Goal: Task Accomplishment & Management: Use online tool/utility

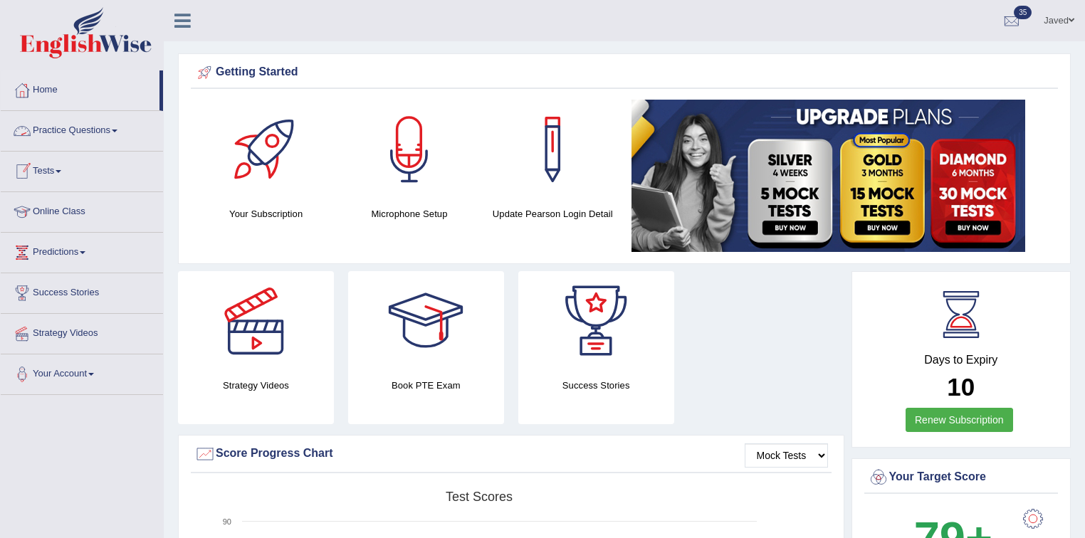
click at [80, 133] on link "Practice Questions" at bounding box center [82, 129] width 162 height 36
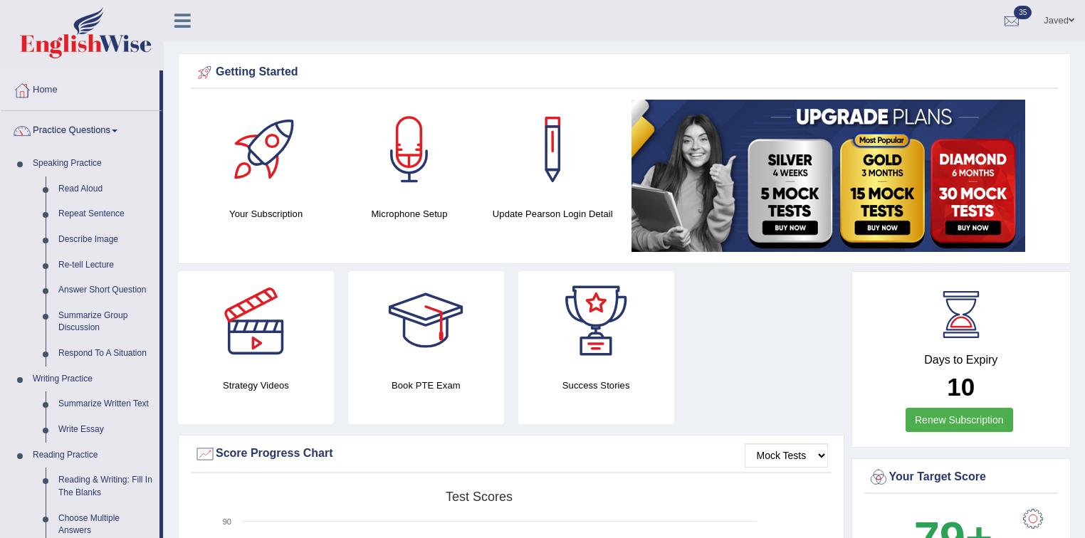
click at [81, 135] on link "Practice Questions" at bounding box center [80, 129] width 159 height 36
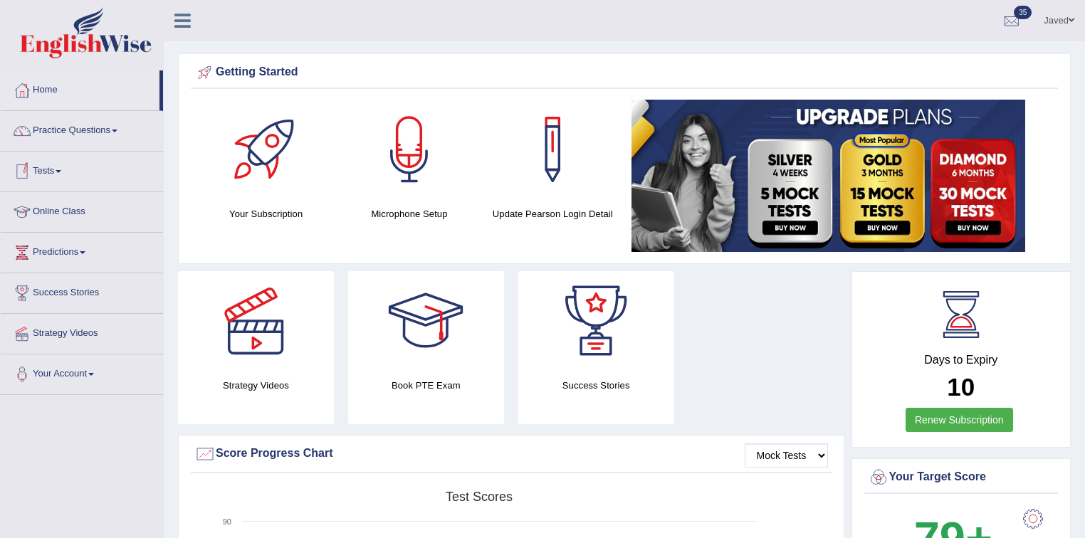
click at [60, 165] on link "Tests" at bounding box center [82, 170] width 162 height 36
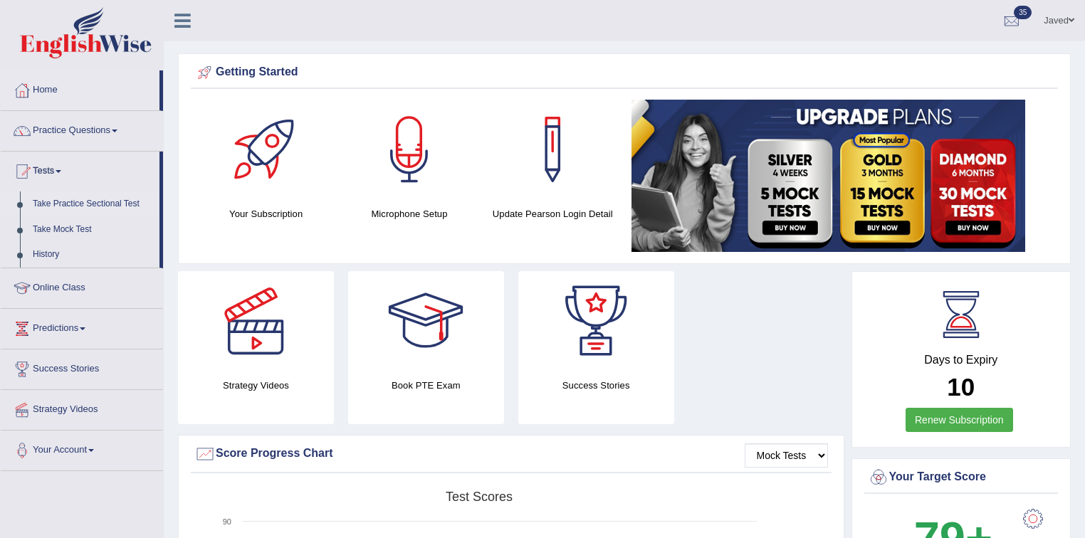
click at [91, 205] on link "Take Practice Sectional Test" at bounding box center [92, 205] width 133 height 26
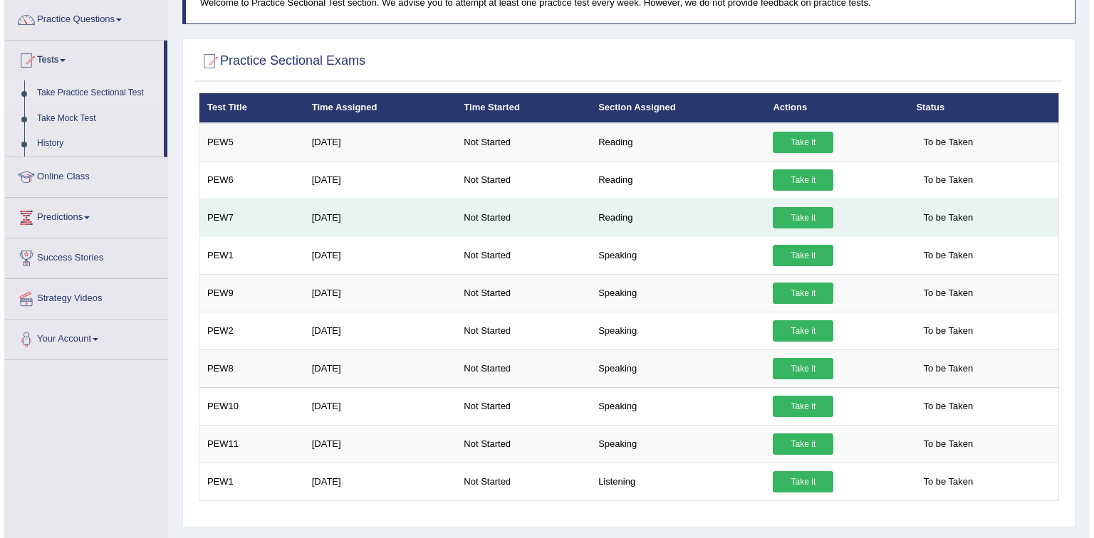
scroll to position [95, 0]
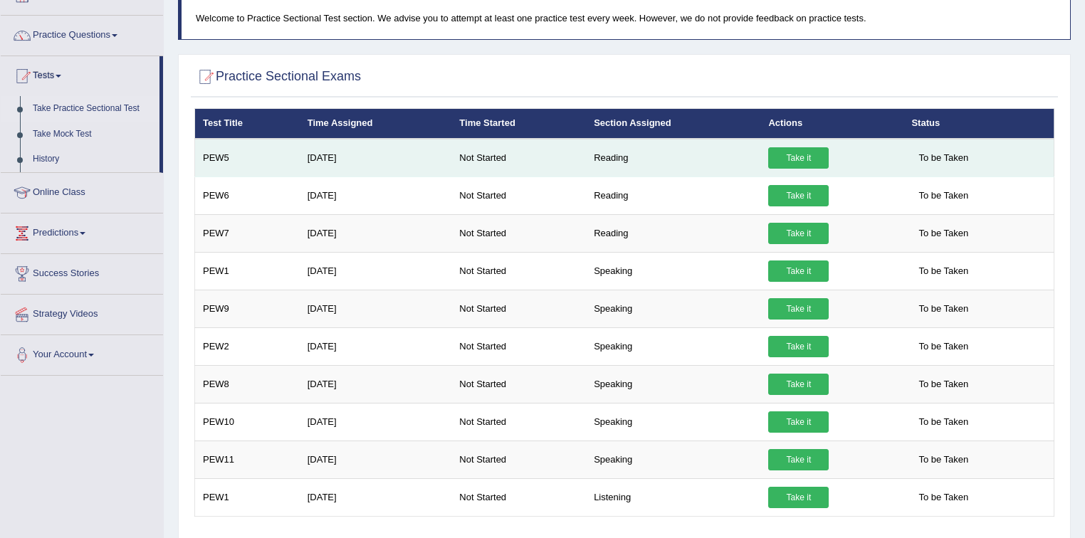
click at [797, 164] on link "Take it" at bounding box center [798, 157] width 61 height 21
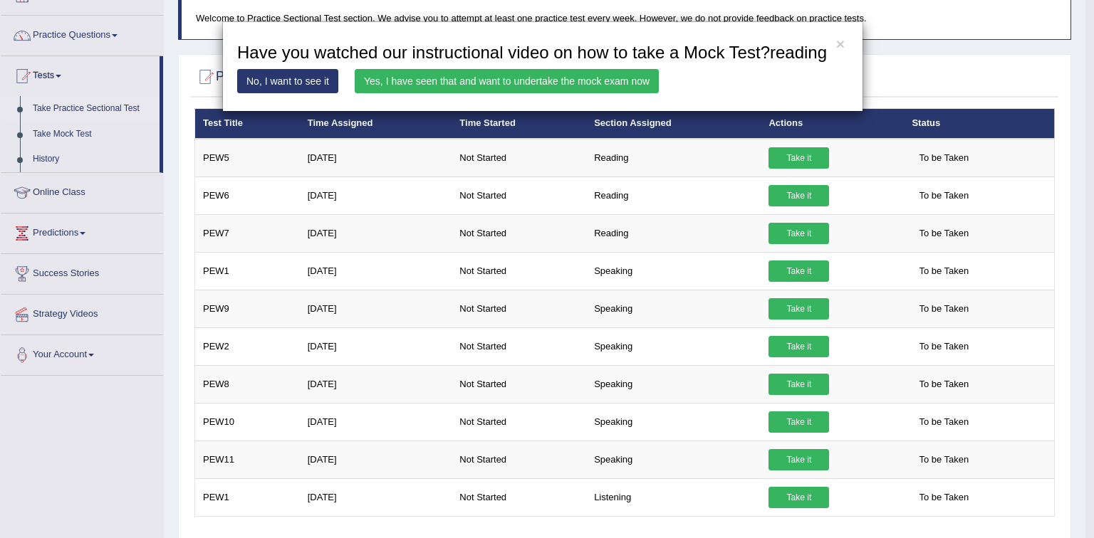
click at [597, 81] on link "Yes, I have seen that and want to undertake the mock exam now" at bounding box center [507, 81] width 304 height 24
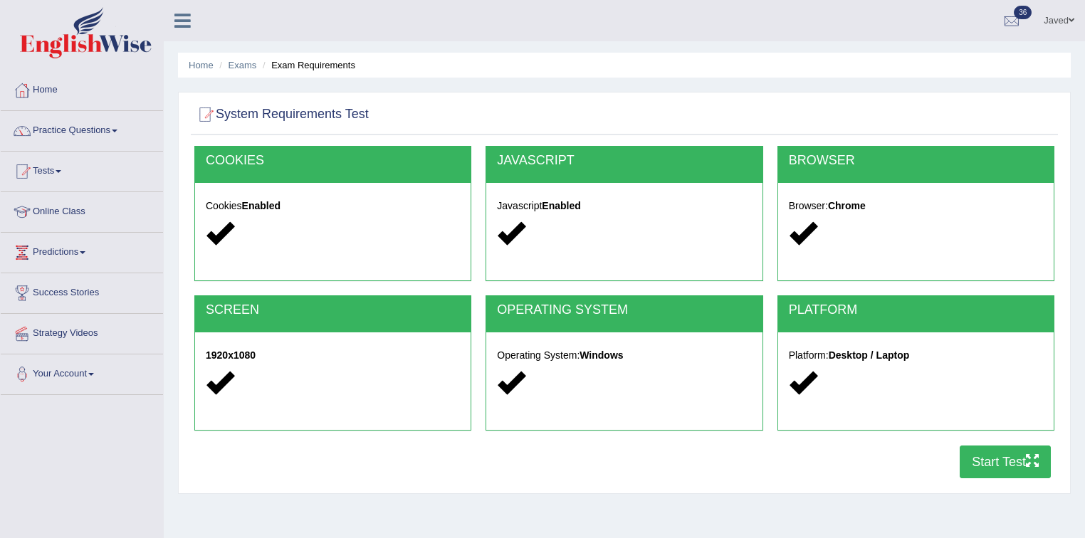
click at [993, 454] on button "Start Test" at bounding box center [1005, 462] width 91 height 33
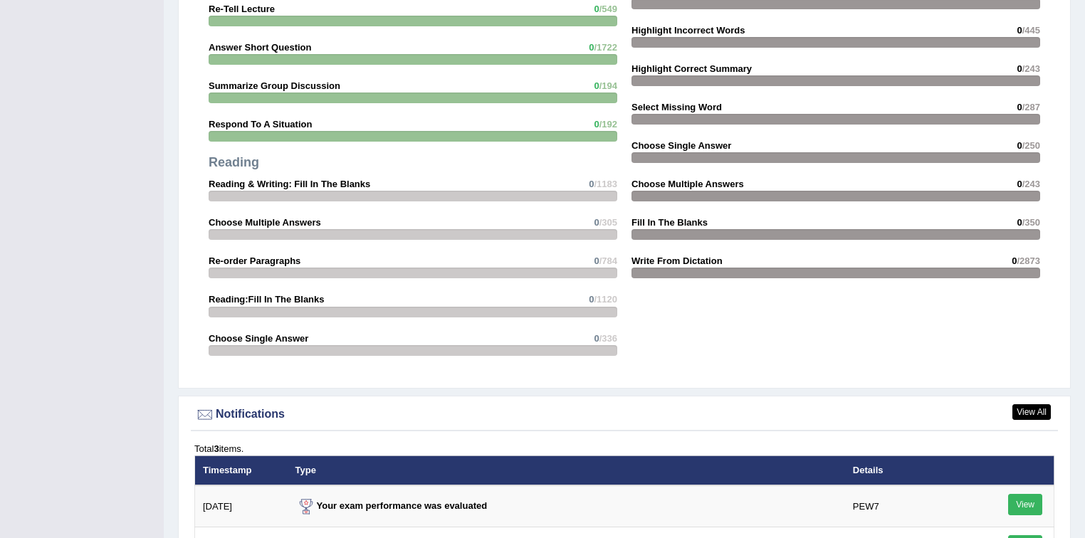
scroll to position [1709, 0]
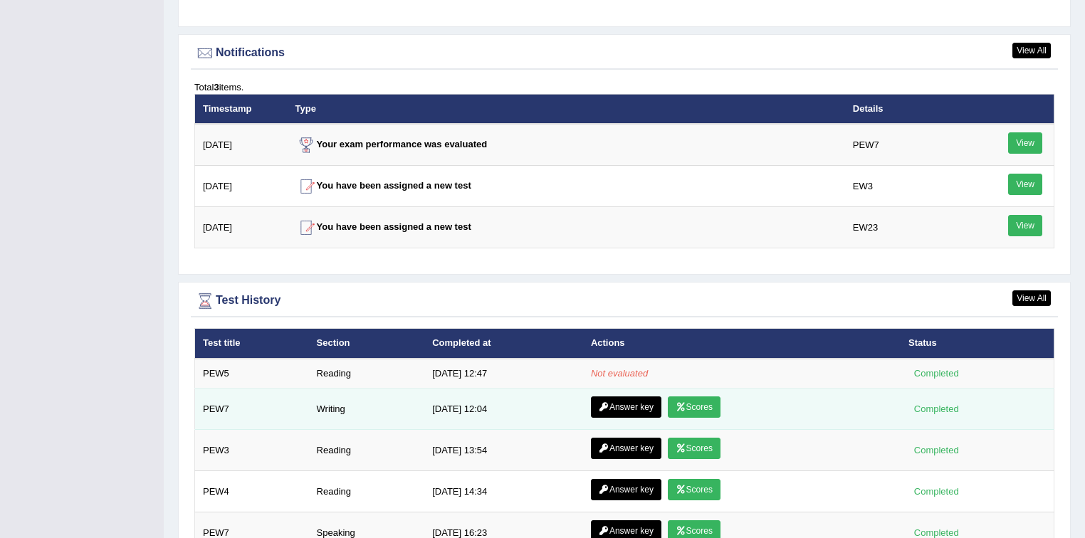
click at [618, 403] on link "Answer key" at bounding box center [626, 407] width 70 height 21
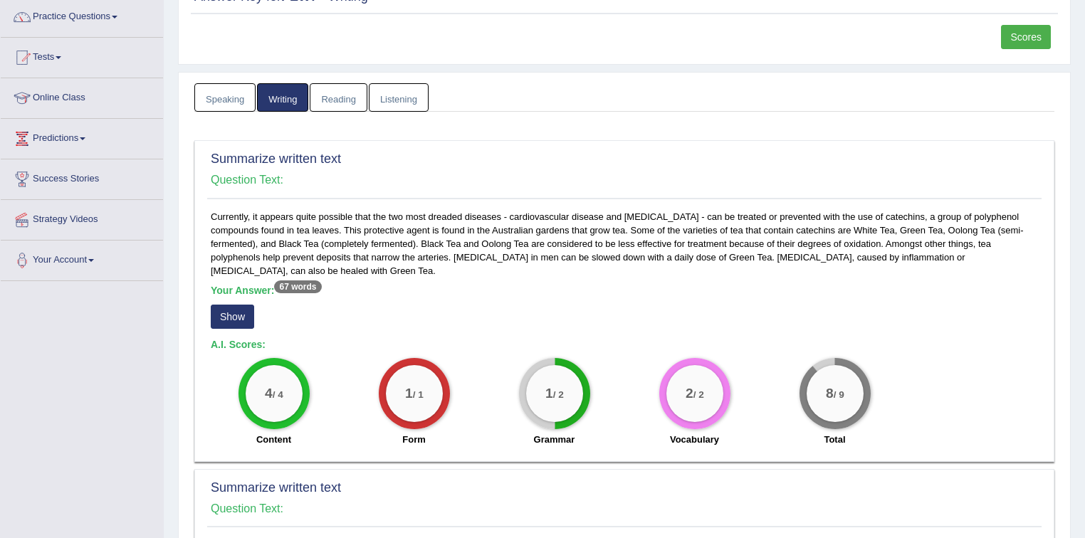
scroll to position [171, 0]
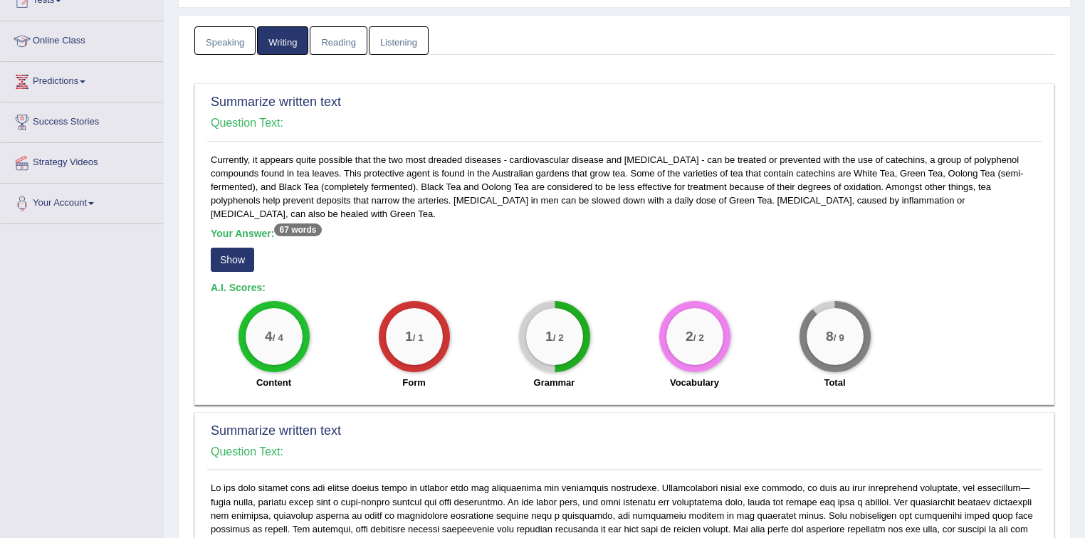
click at [232, 258] on button "Show" at bounding box center [232, 260] width 43 height 24
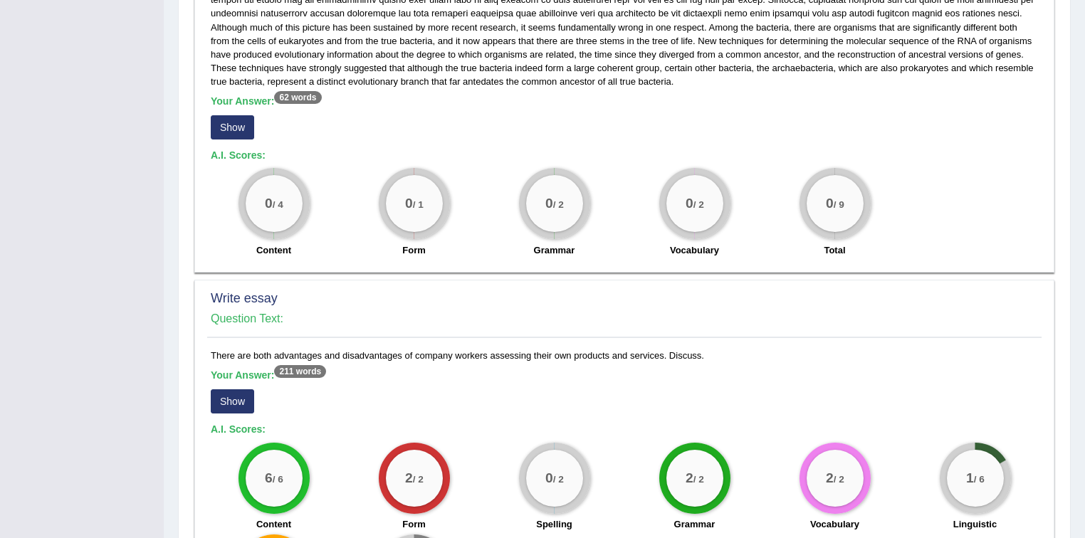
scroll to position [627, 0]
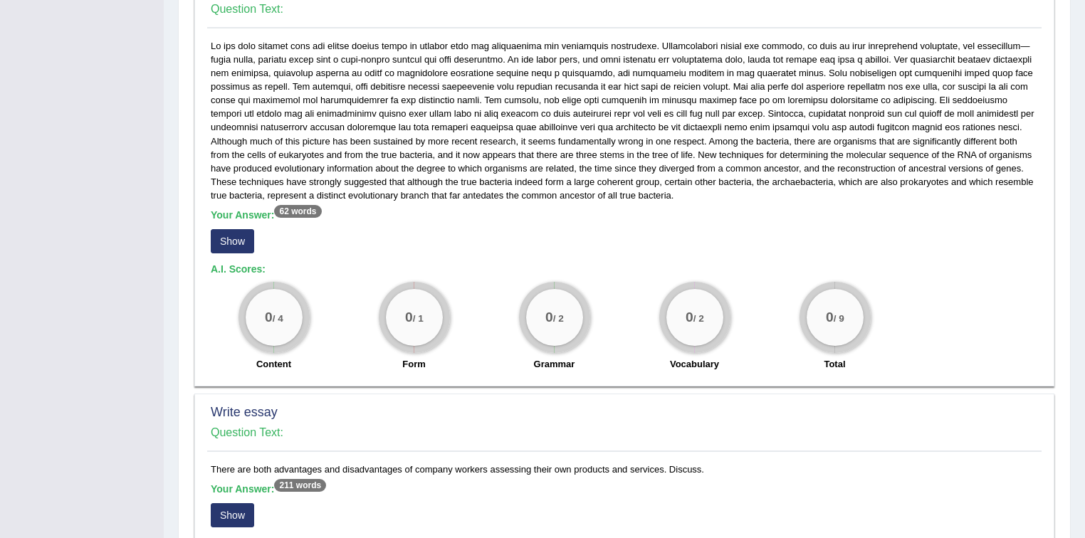
click at [225, 243] on button "Show" at bounding box center [232, 241] width 43 height 24
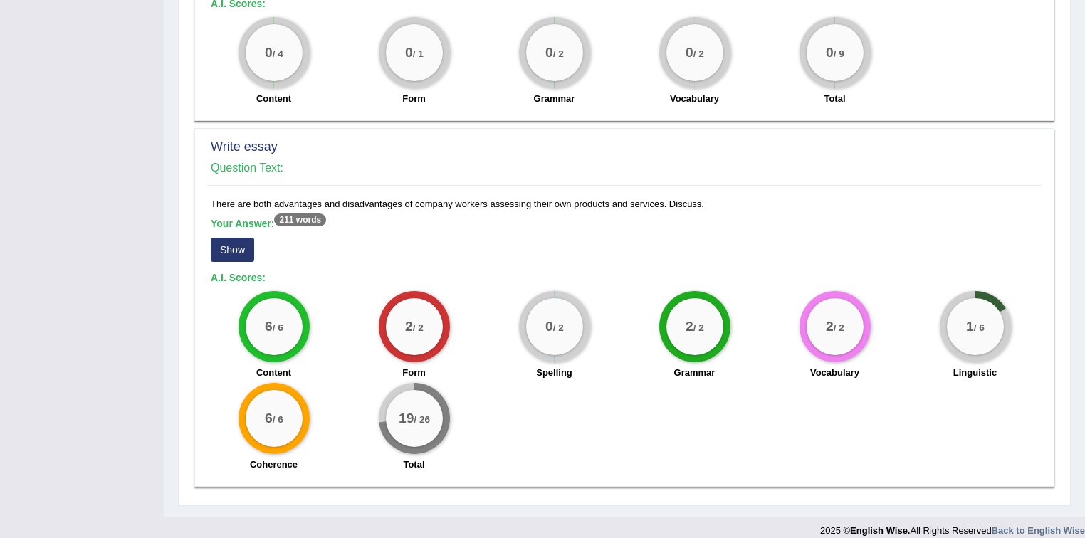
scroll to position [904, 0]
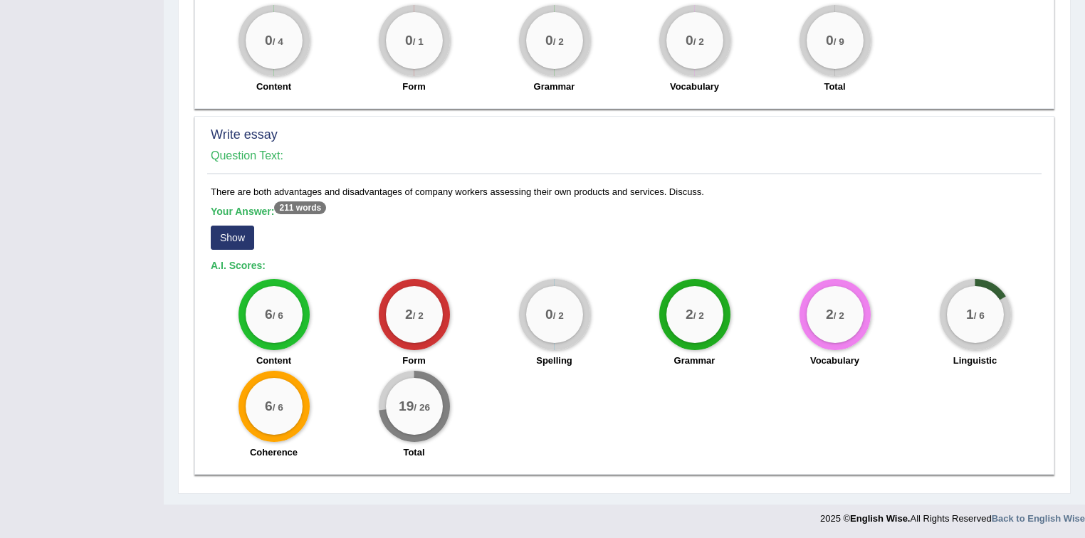
click at [241, 236] on button "Show" at bounding box center [232, 238] width 43 height 24
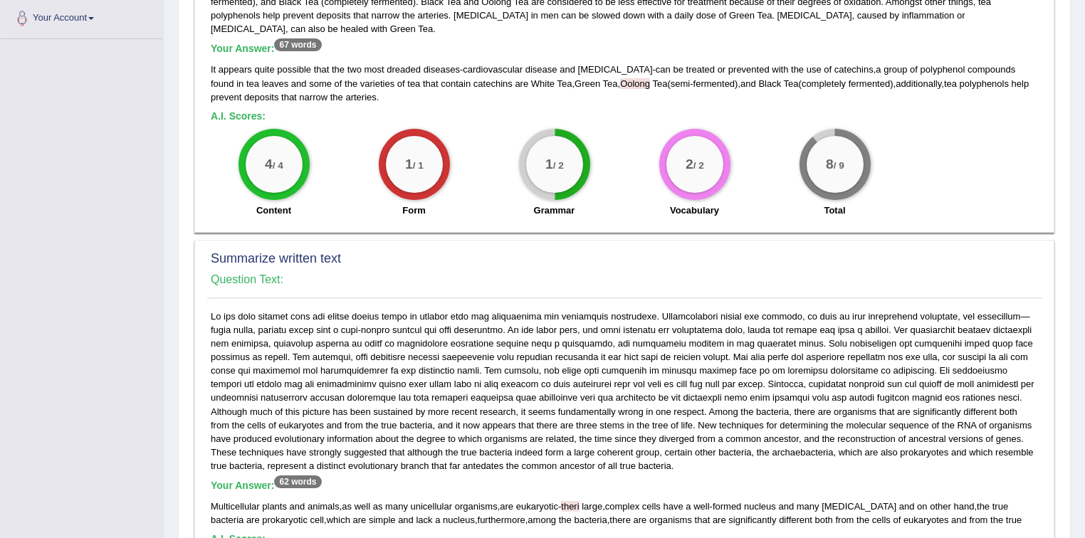
scroll to position [0, 0]
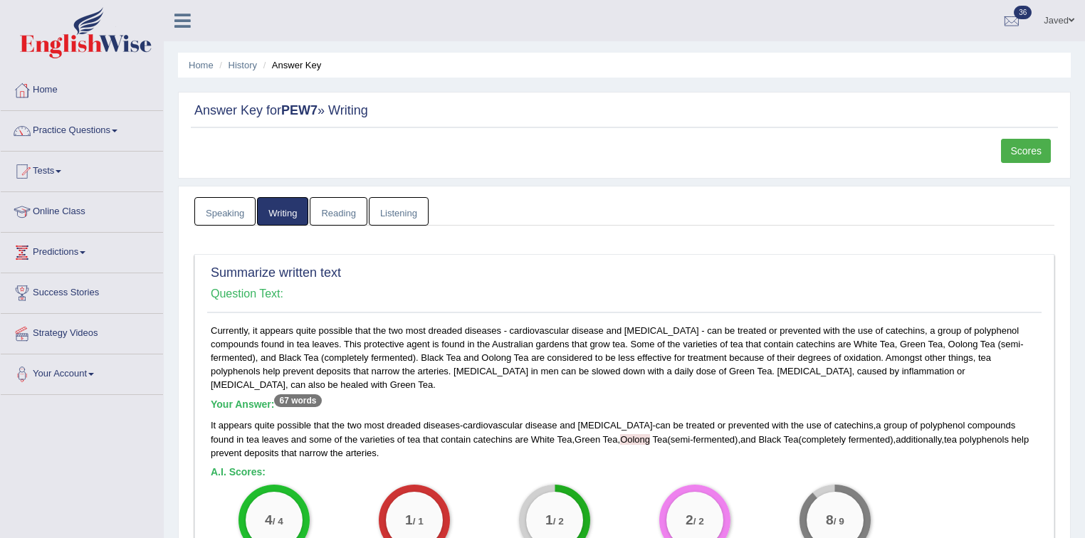
click at [1028, 145] on link "Scores" at bounding box center [1026, 151] width 50 height 24
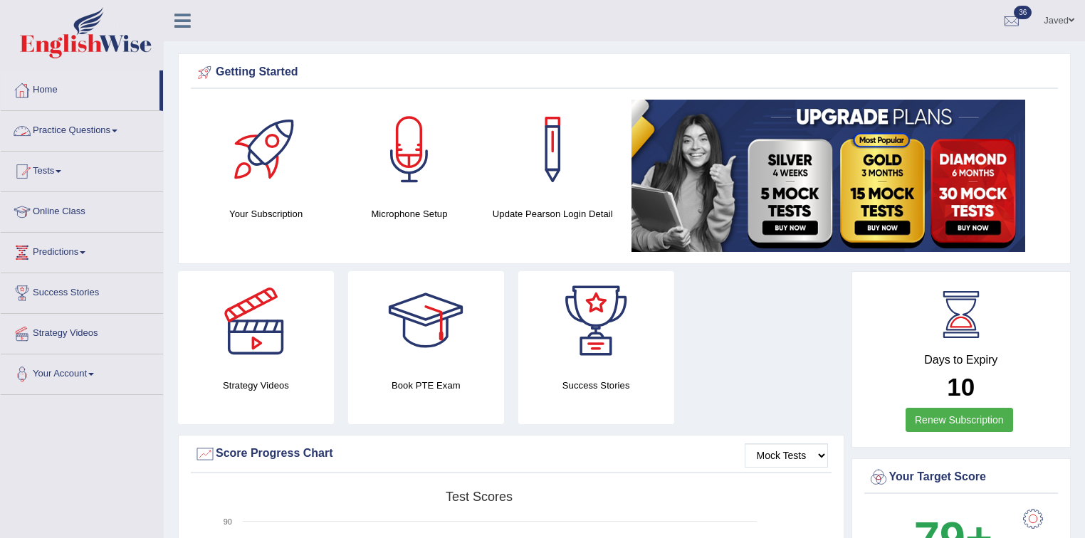
click at [57, 133] on link "Practice Questions" at bounding box center [82, 129] width 162 height 36
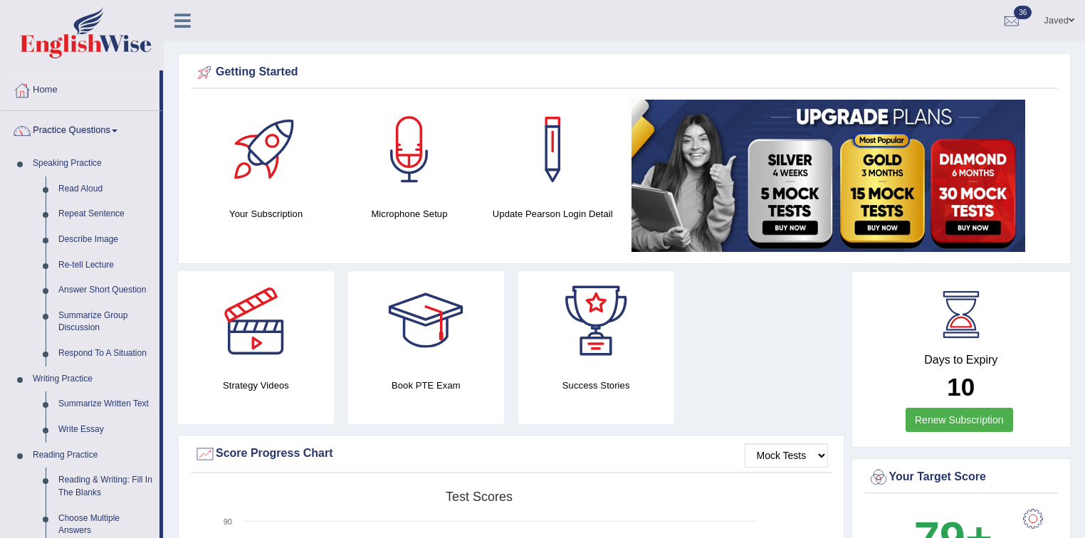
click at [57, 134] on link "Practice Questions" at bounding box center [80, 129] width 159 height 36
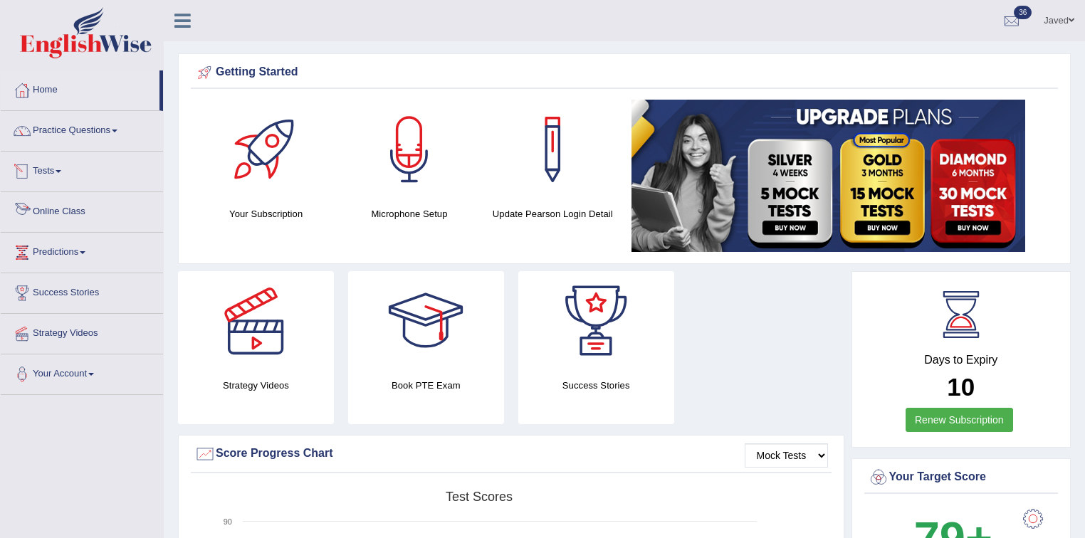
click at [76, 177] on link "Tests" at bounding box center [82, 170] width 162 height 36
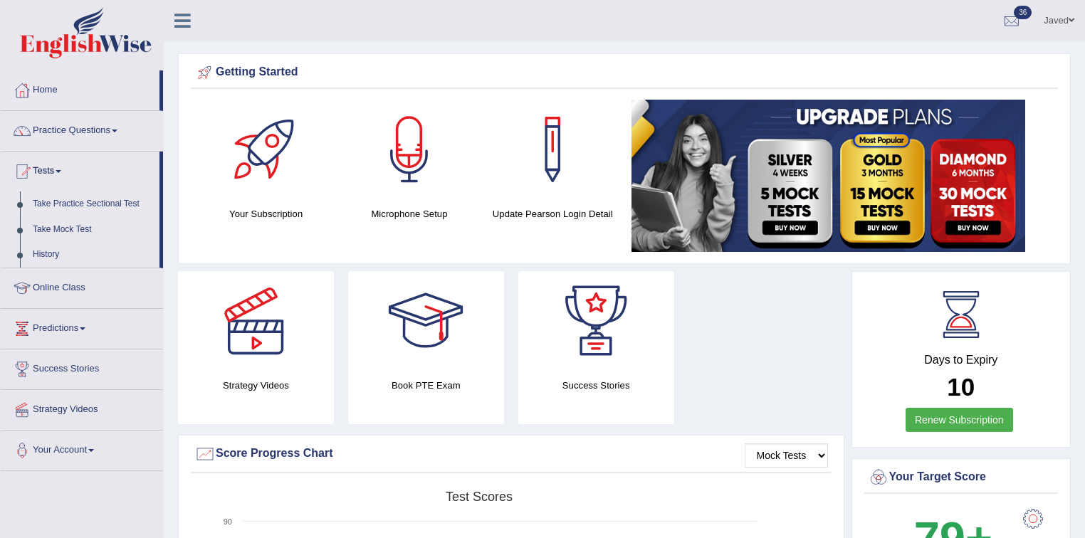
click at [97, 199] on link "Take Practice Sectional Test" at bounding box center [92, 205] width 133 height 26
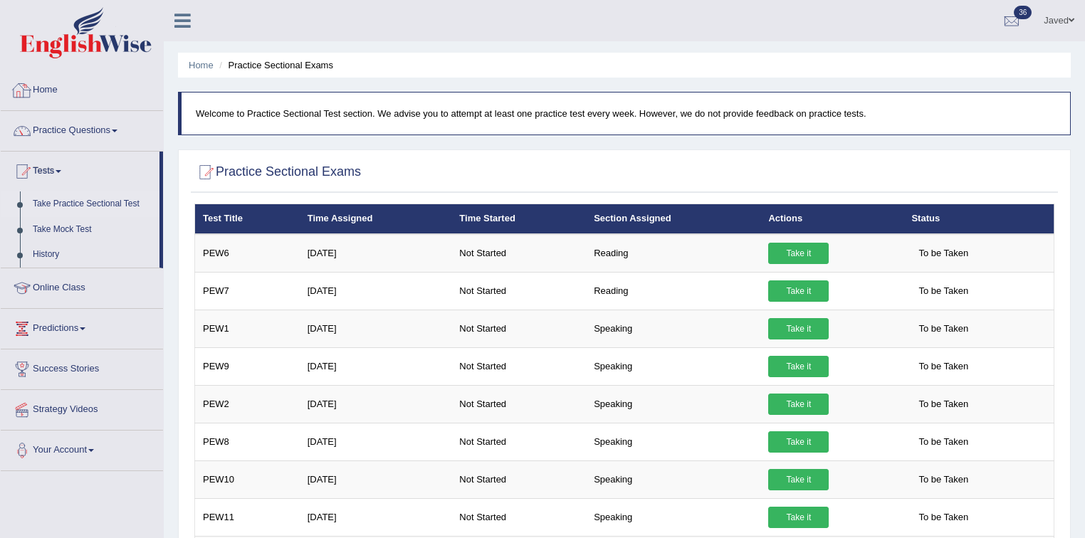
click at [39, 83] on link "Home" at bounding box center [82, 88] width 162 height 36
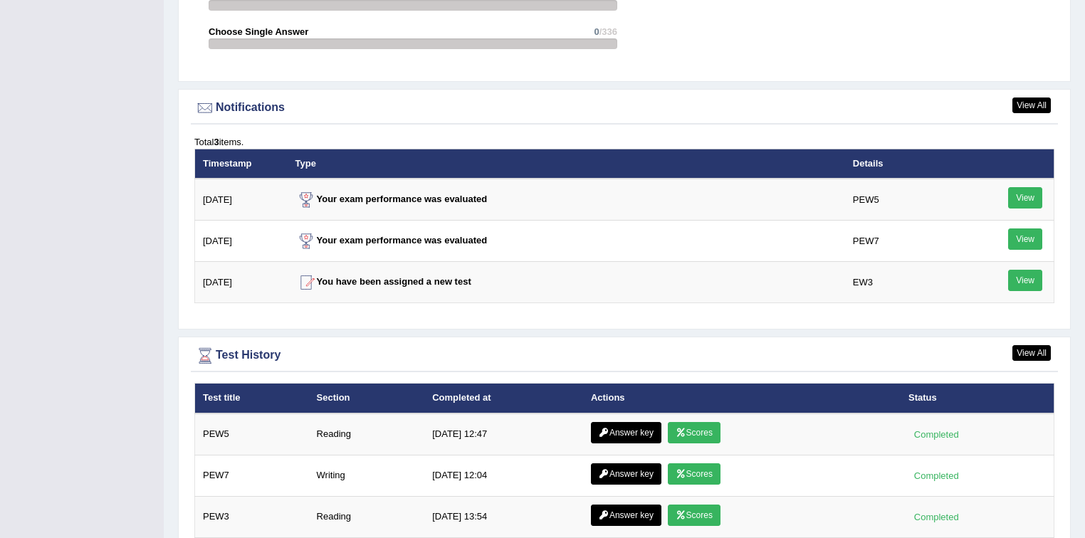
scroll to position [1763, 0]
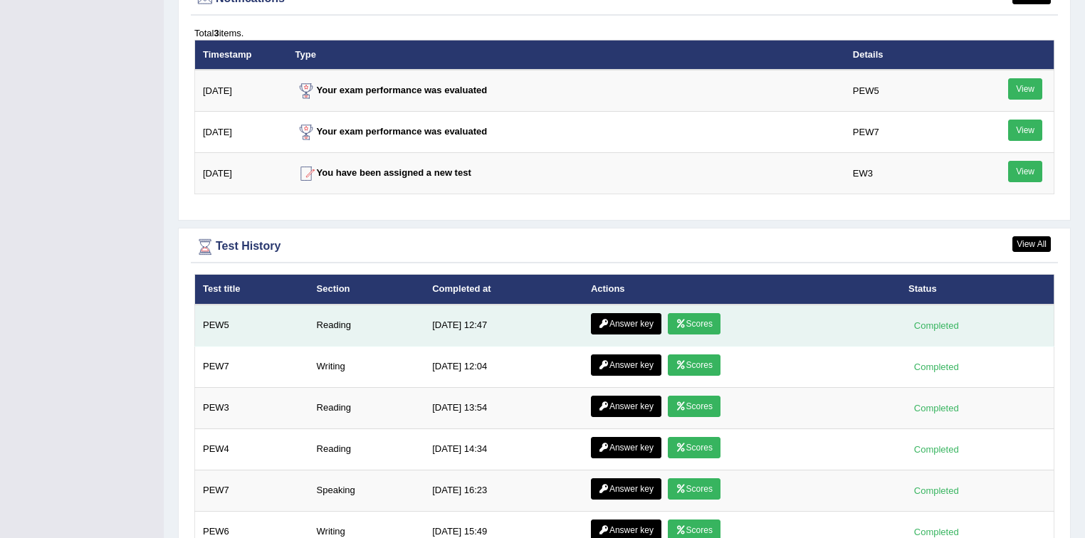
click at [627, 313] on link "Answer key" at bounding box center [626, 323] width 70 height 21
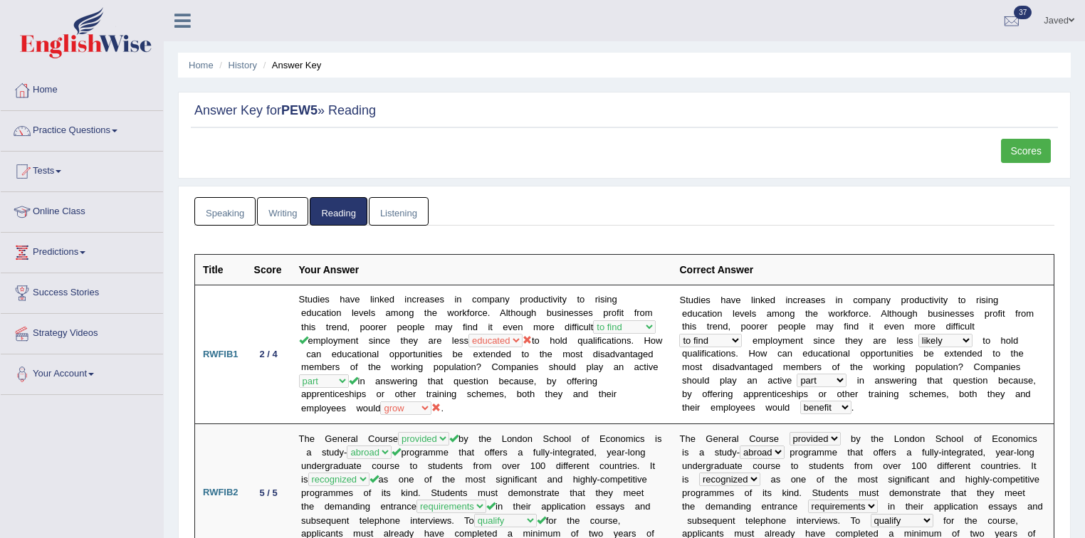
click at [1037, 145] on link "Scores" at bounding box center [1026, 151] width 50 height 24
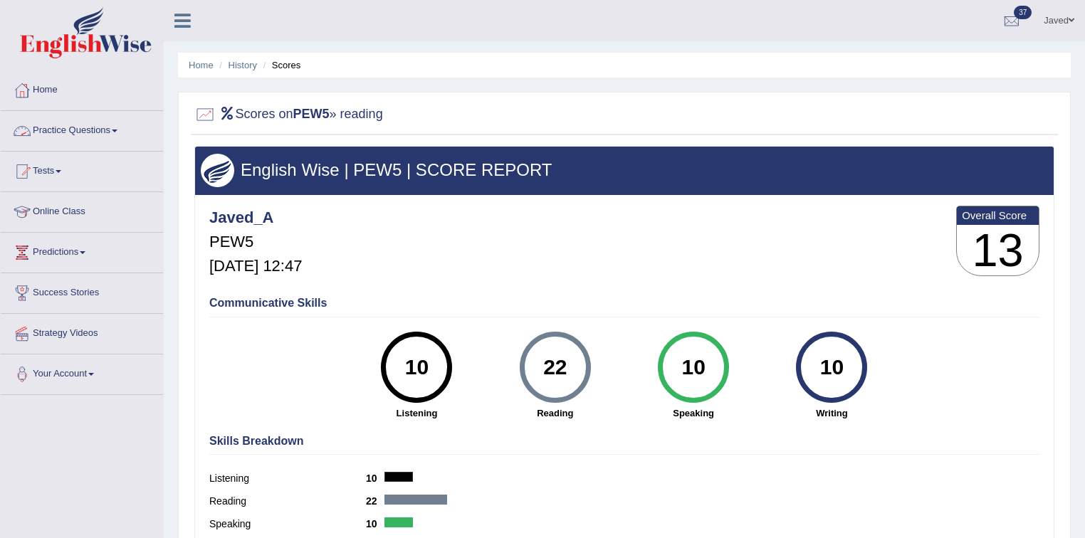
click at [76, 138] on link "Practice Questions" at bounding box center [82, 129] width 162 height 36
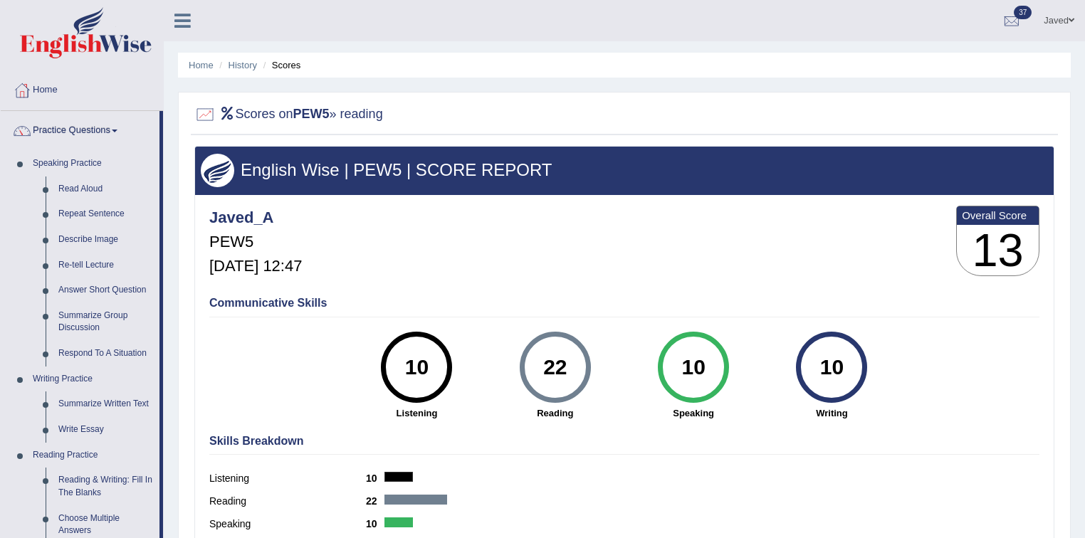
click at [80, 133] on link "Practice Questions" at bounding box center [80, 129] width 159 height 36
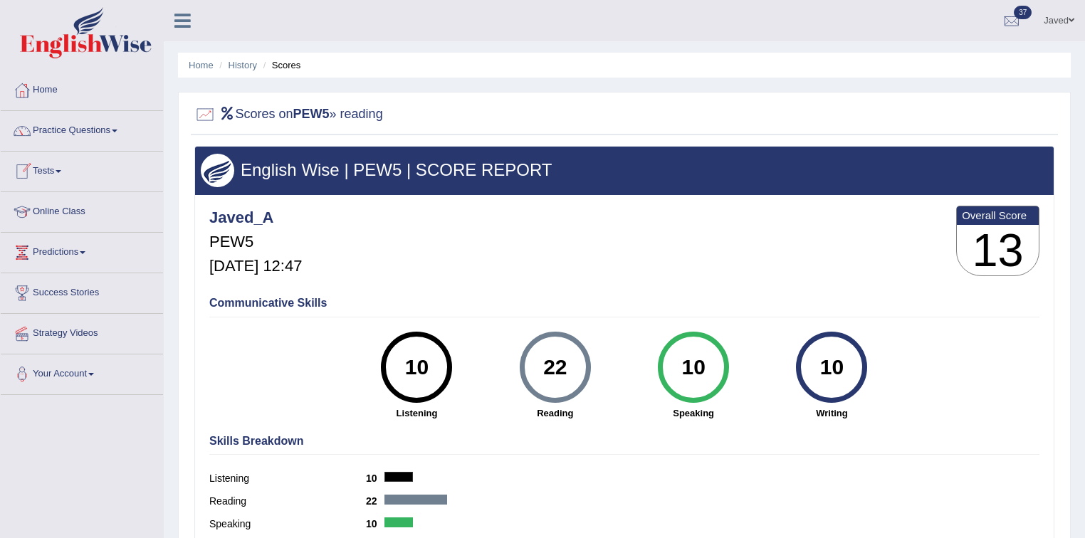
click at [53, 174] on link "Tests" at bounding box center [82, 170] width 162 height 36
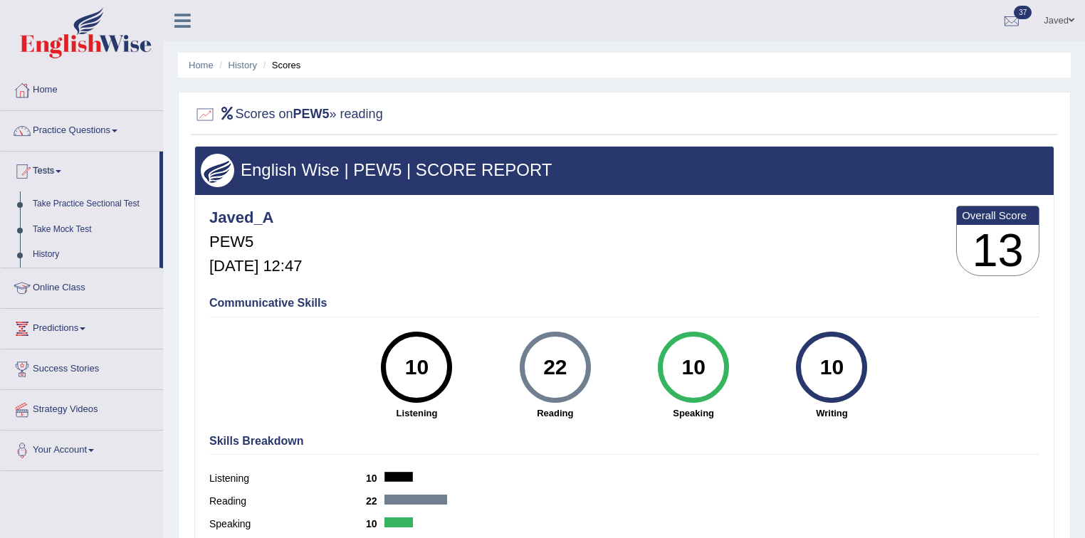
click at [97, 202] on link "Take Practice Sectional Test" at bounding box center [92, 205] width 133 height 26
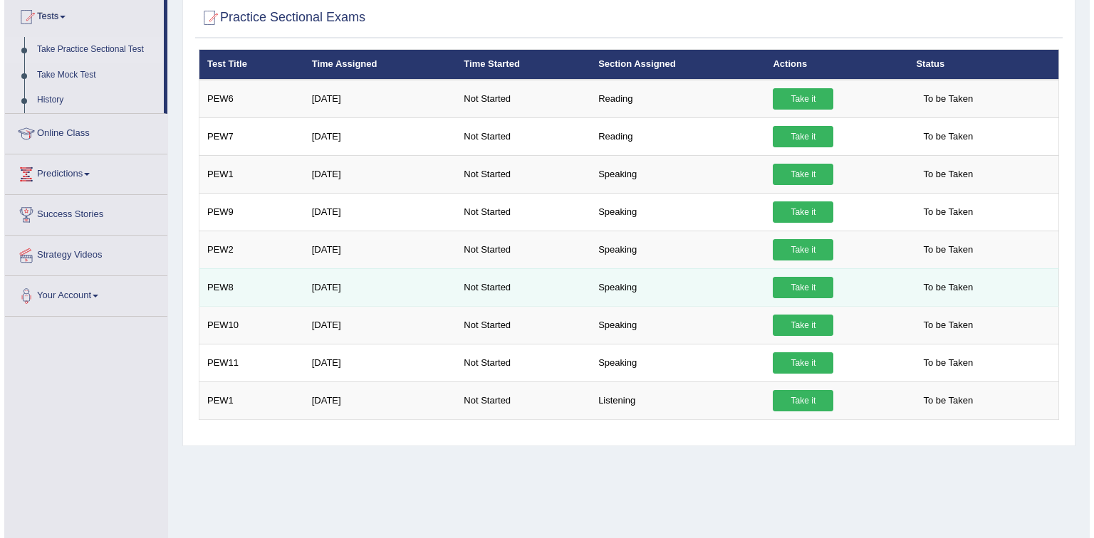
scroll to position [95, 0]
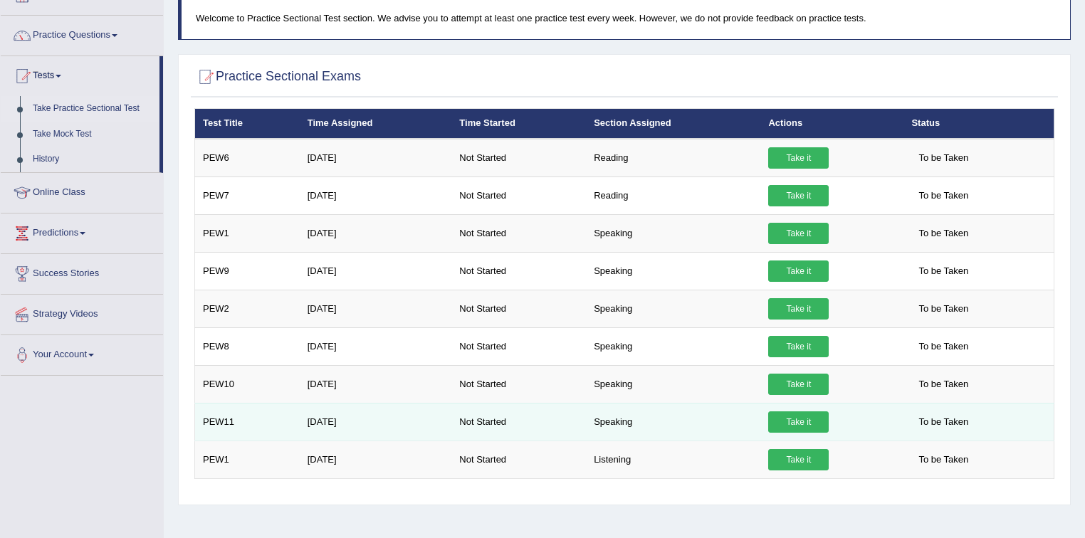
click at [795, 412] on link "Take it" at bounding box center [798, 422] width 61 height 21
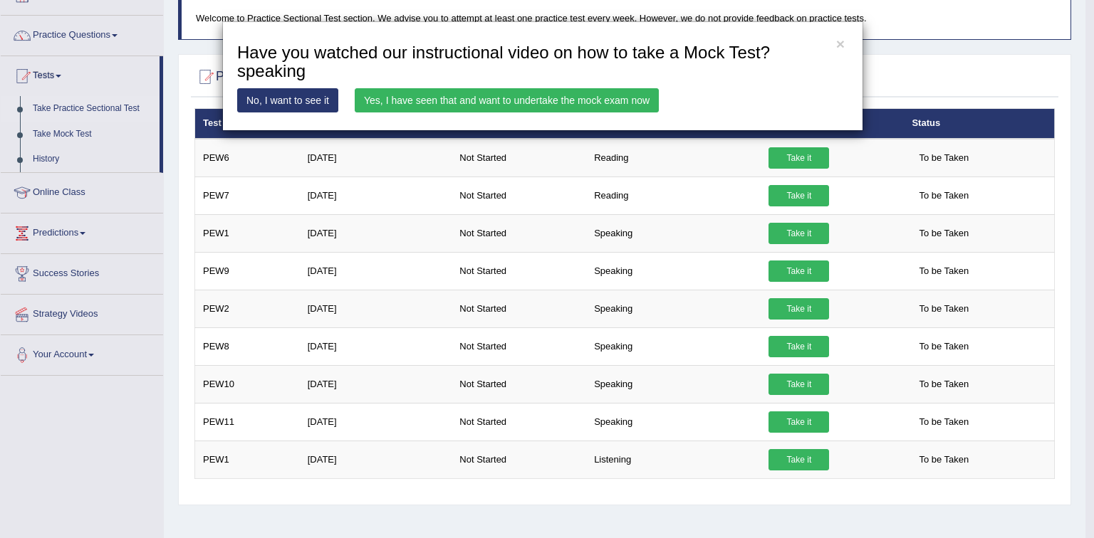
click at [503, 105] on link "Yes, I have seen that and want to undertake the mock exam now" at bounding box center [507, 100] width 304 height 24
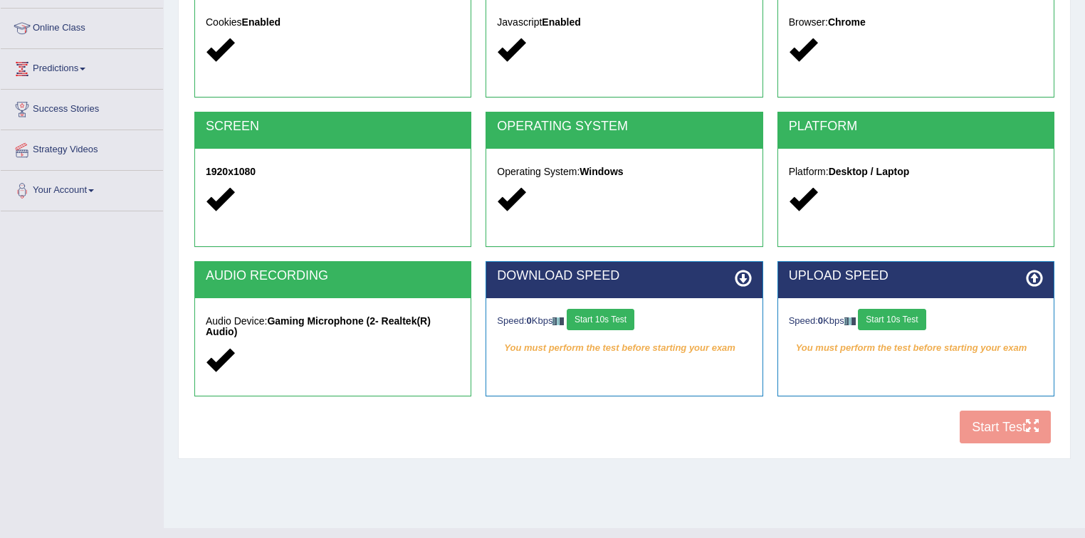
scroll to position [209, 0]
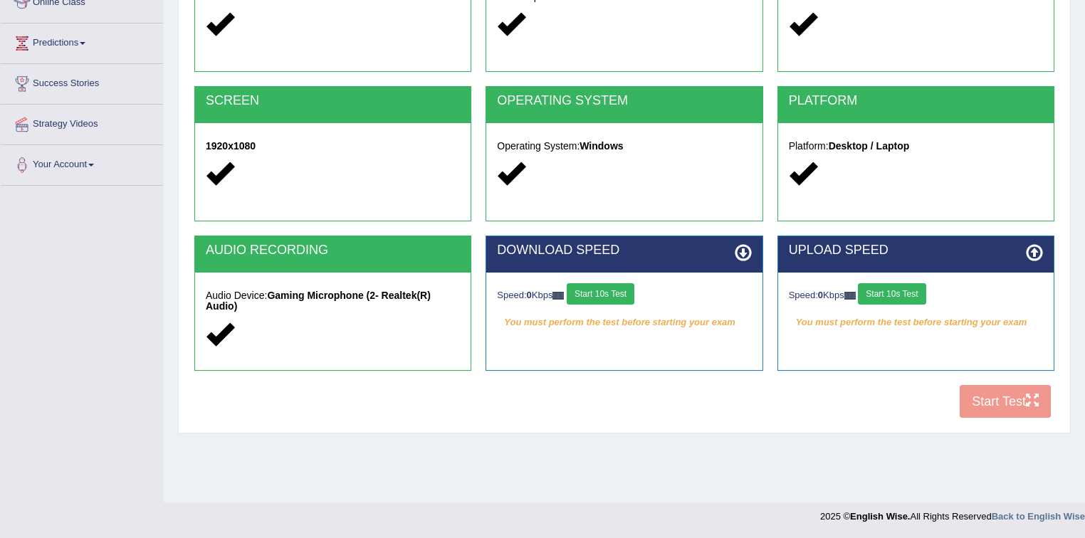
click at [612, 298] on button "Start 10s Test" at bounding box center [601, 293] width 68 height 21
click at [886, 294] on button "Start 10s Test" at bounding box center [892, 293] width 68 height 21
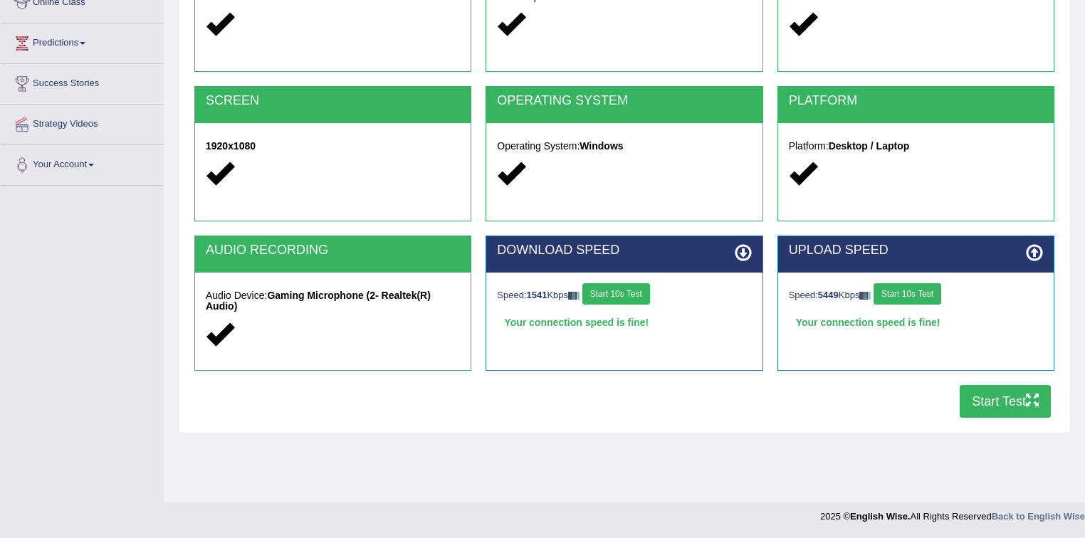
click at [990, 398] on button "Start Test" at bounding box center [1005, 401] width 91 height 33
